Goal: Task Accomplishment & Management: Manage account settings

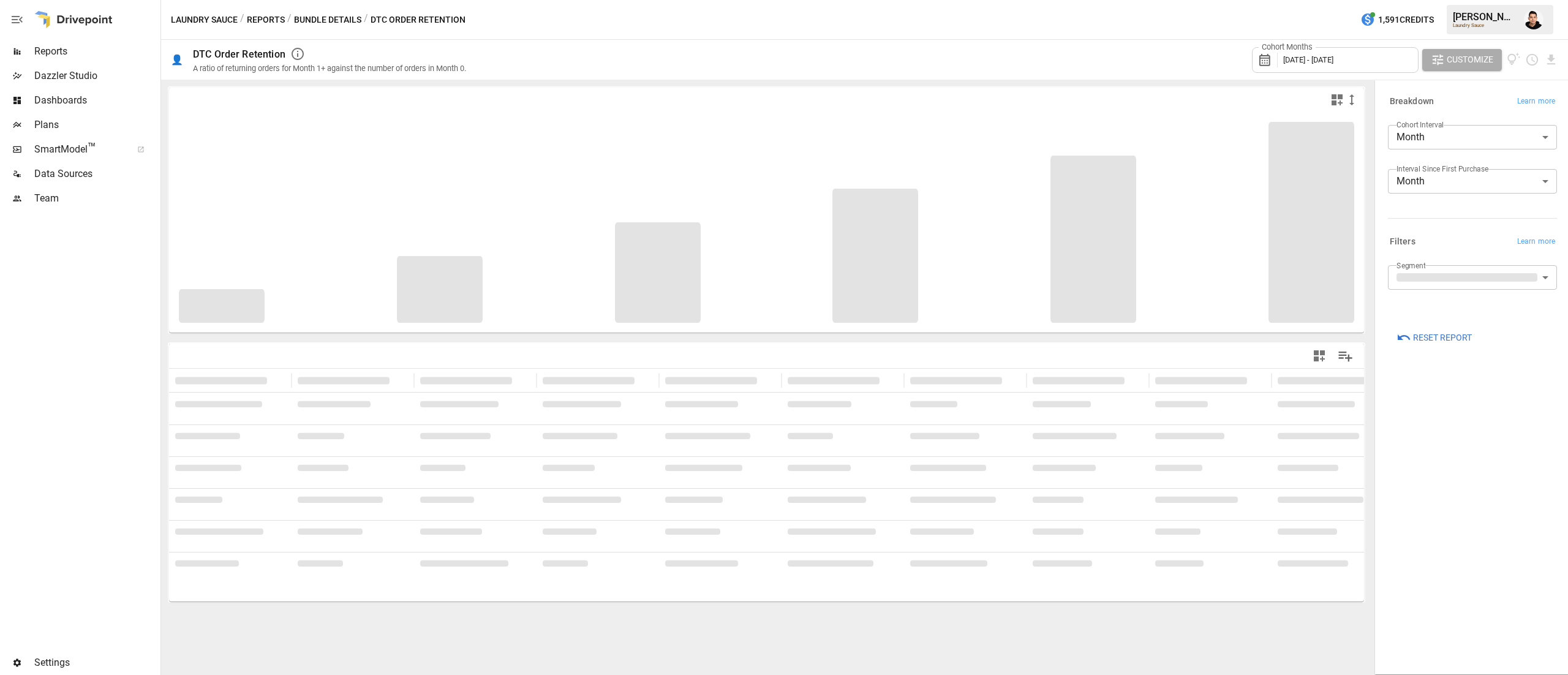
click at [1529, 16] on img "Francisco Sanchez" at bounding box center [1533, 19] width 19 height 19
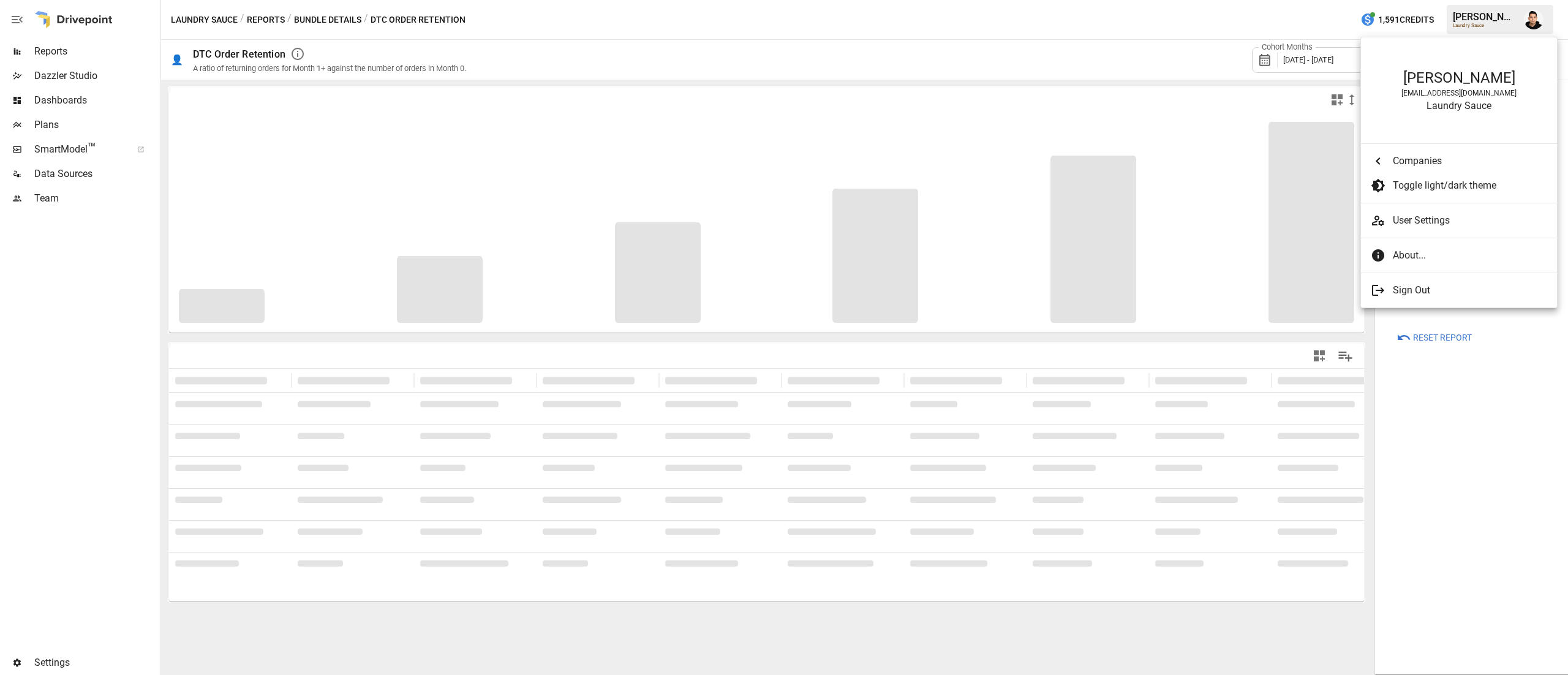
scroll to position [2992, 0]
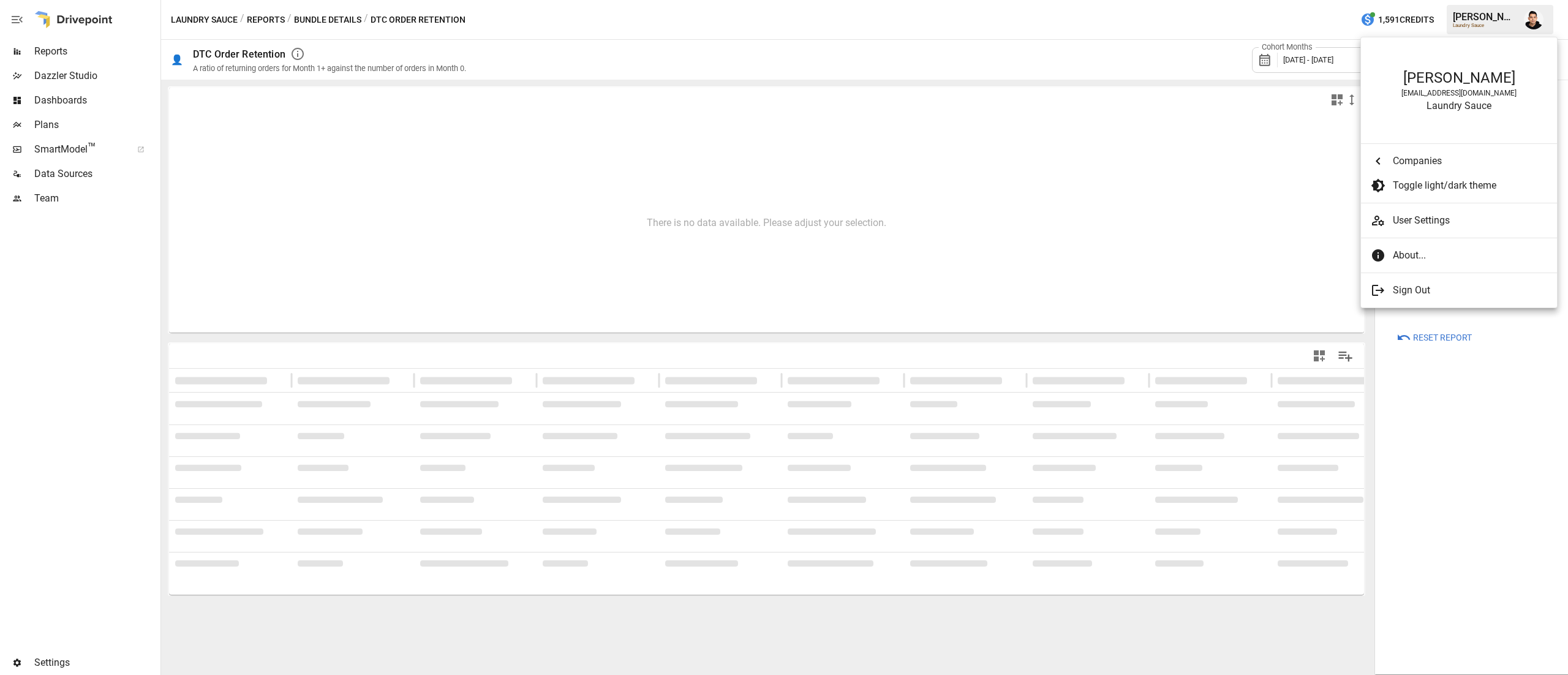
click at [55, 122] on div at bounding box center [784, 338] width 1568 height 675
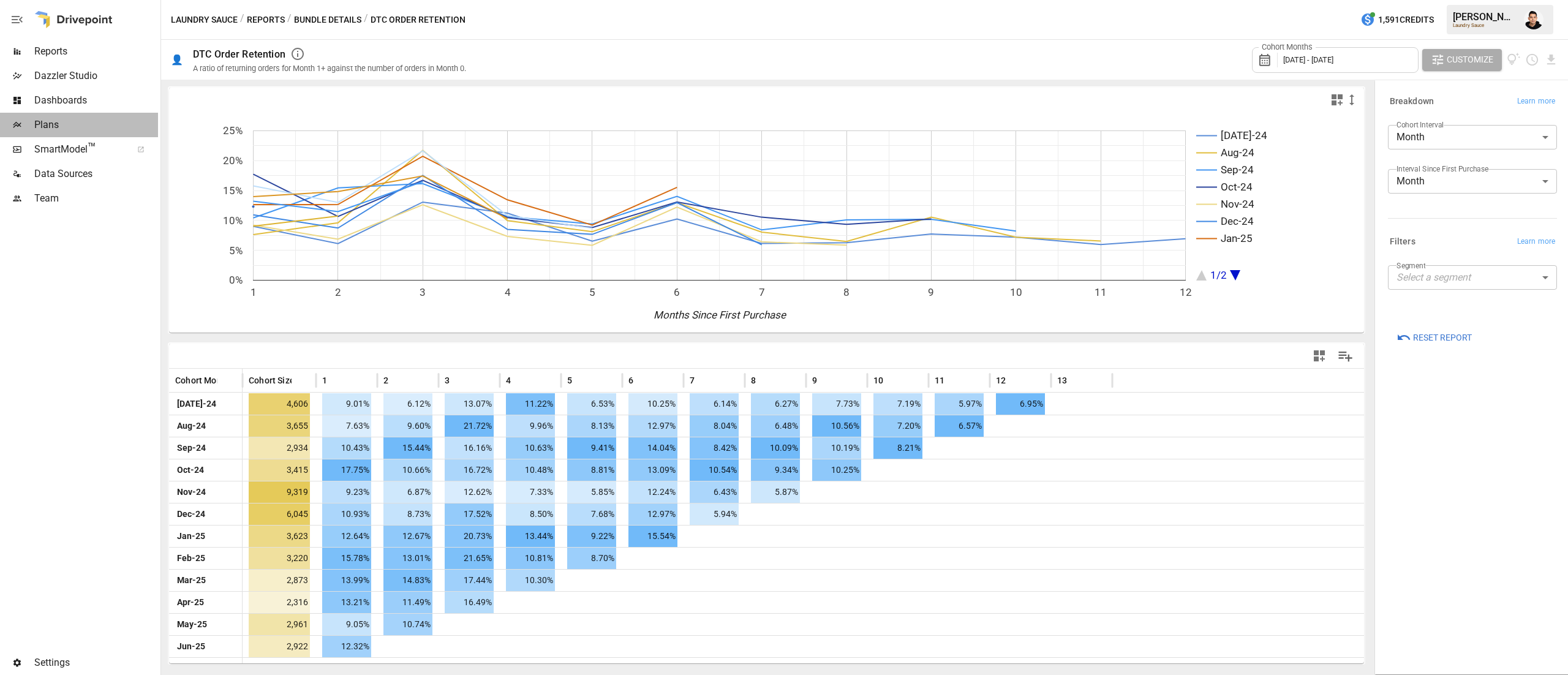
click at [55, 122] on span "Plans" at bounding box center [96, 125] width 124 height 15
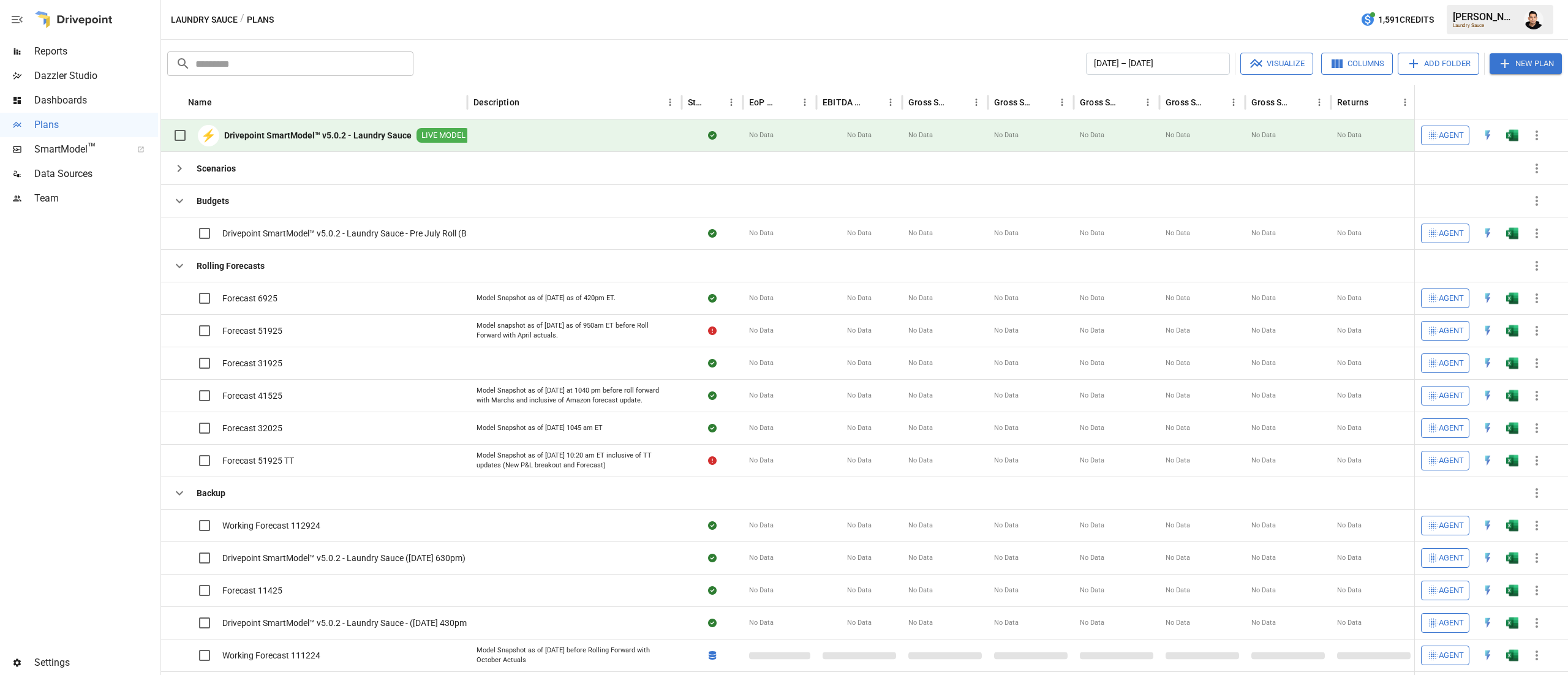
click at [1520, 131] on button "button" at bounding box center [1512, 136] width 39 height 18
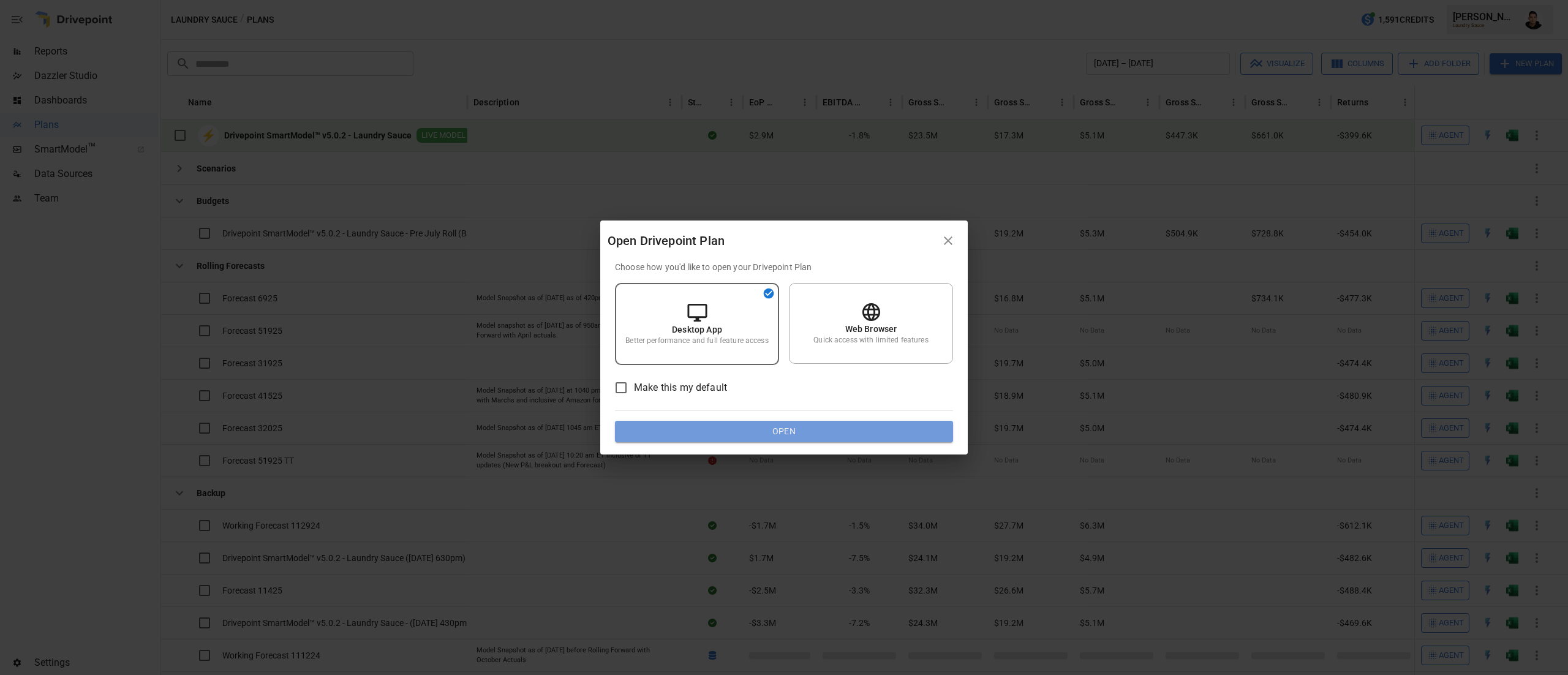
click at [772, 441] on button "Open" at bounding box center [784, 432] width 338 height 22
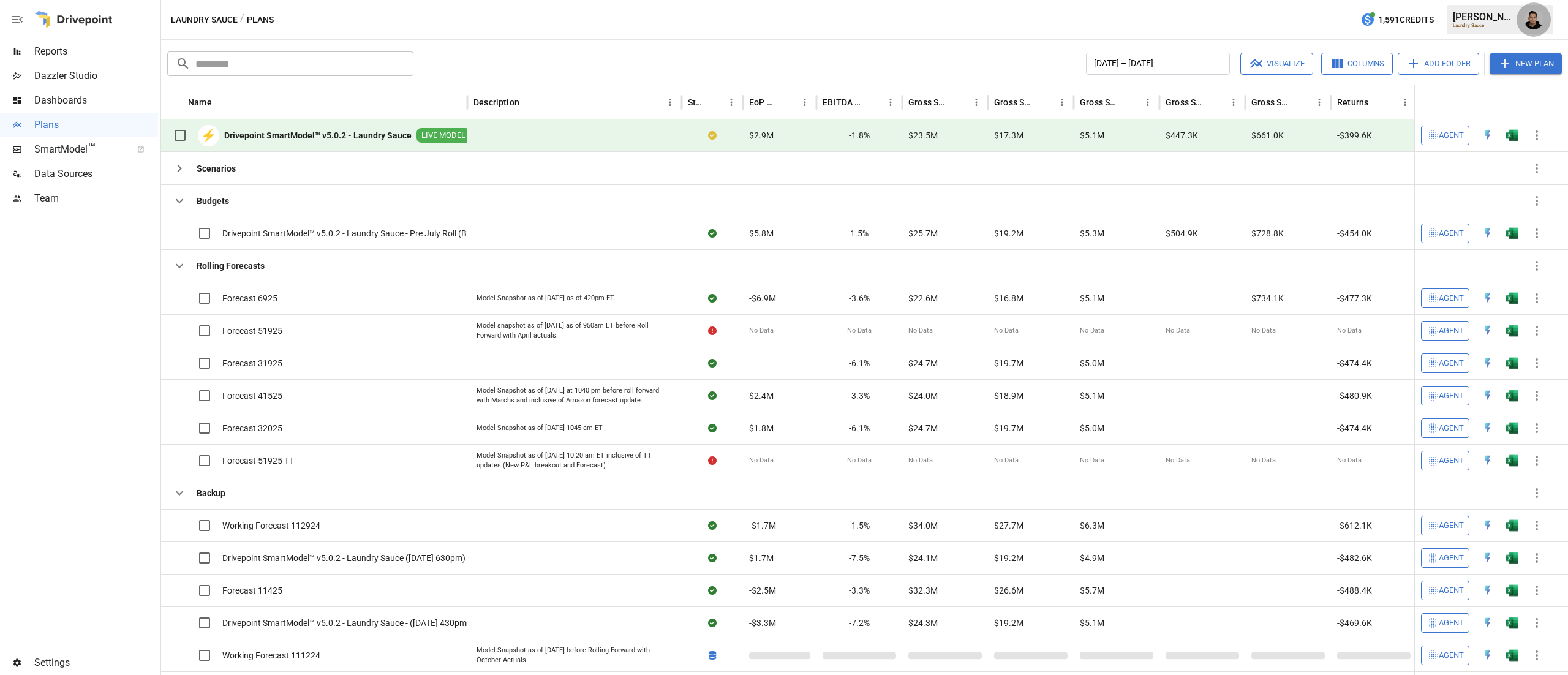
click at [1546, 17] on button "button" at bounding box center [1533, 19] width 34 height 34
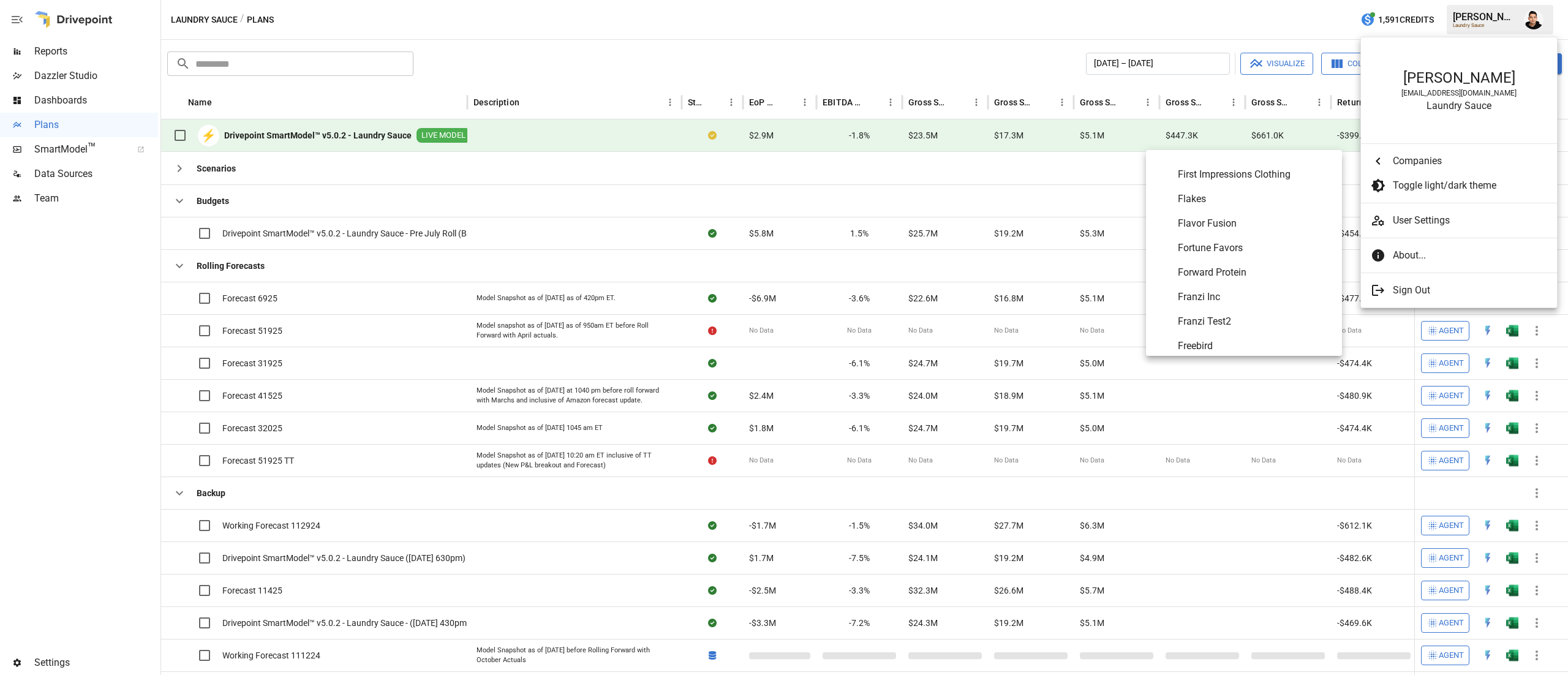
scroll to position [1875, 0]
click at [1234, 242] on li "Earthbreeze" at bounding box center [1244, 252] width 196 height 25
